Goal: Information Seeking & Learning: Learn about a topic

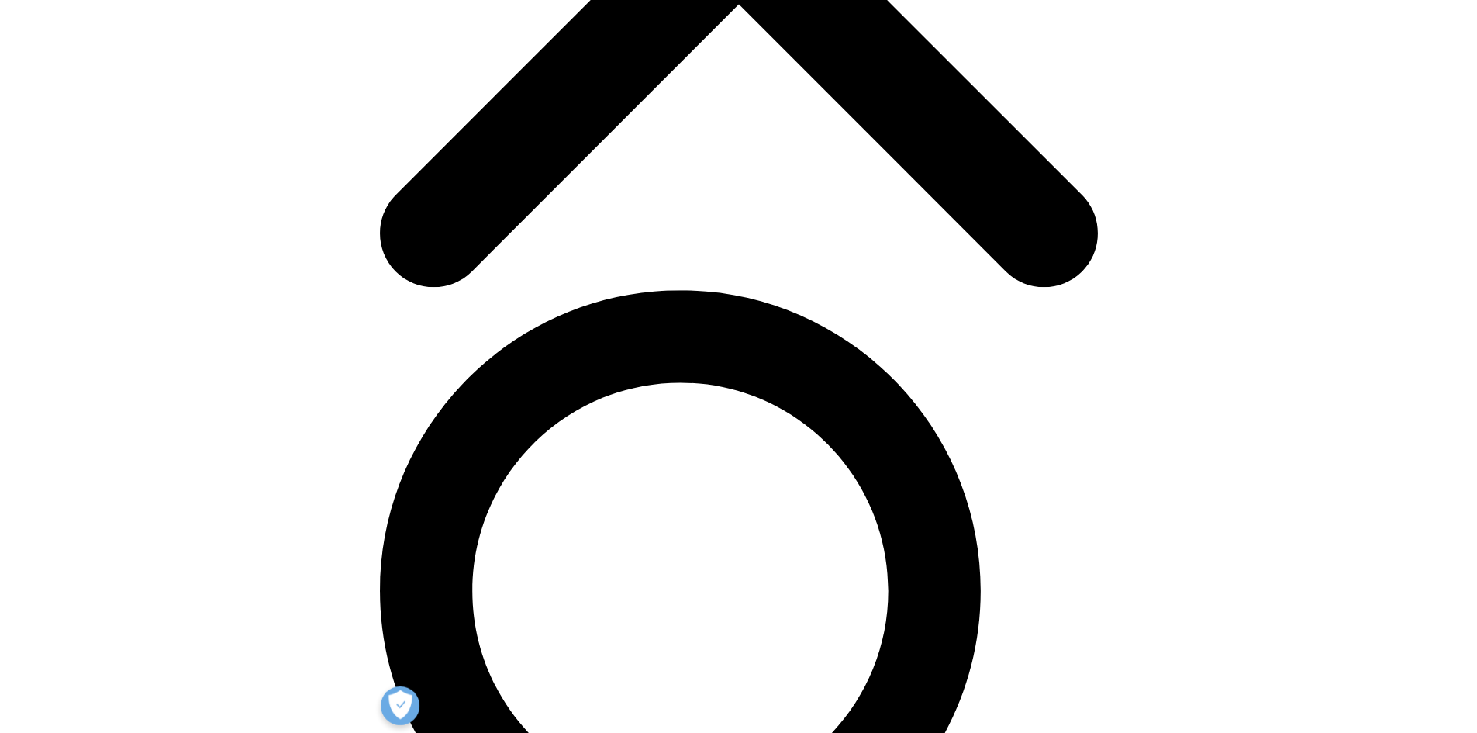
scroll to position [233, 0]
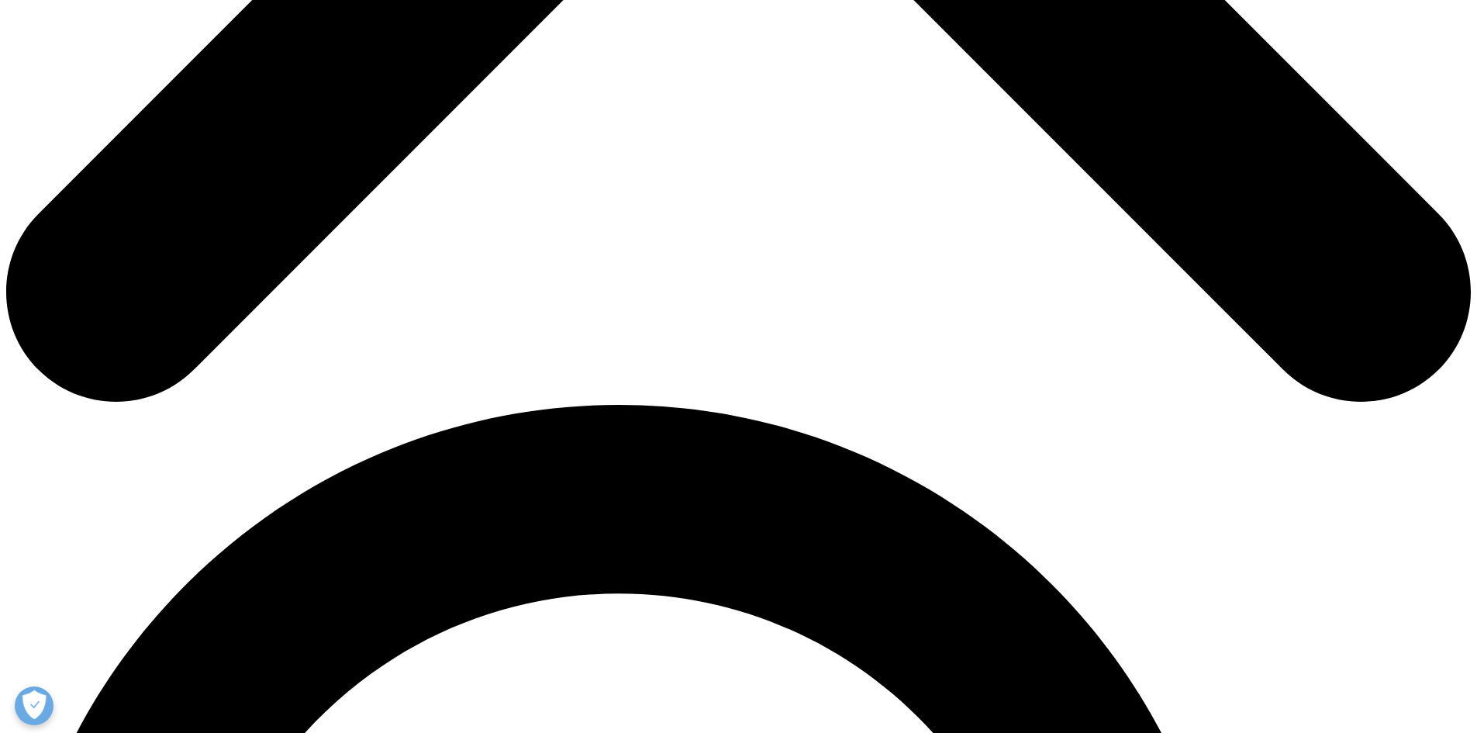
scroll to position [437, 0]
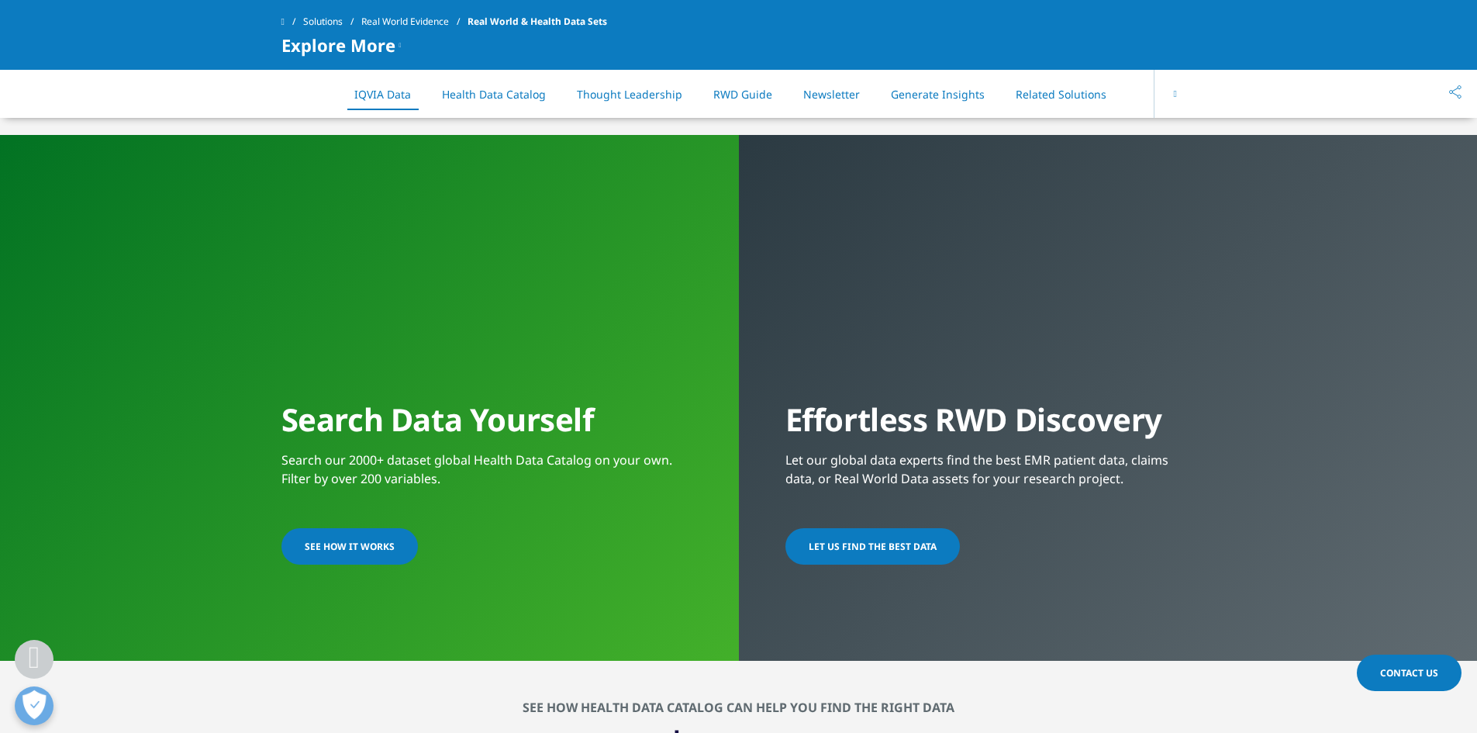
scroll to position [1086, 0]
